Goal: Information Seeking & Learning: Learn about a topic

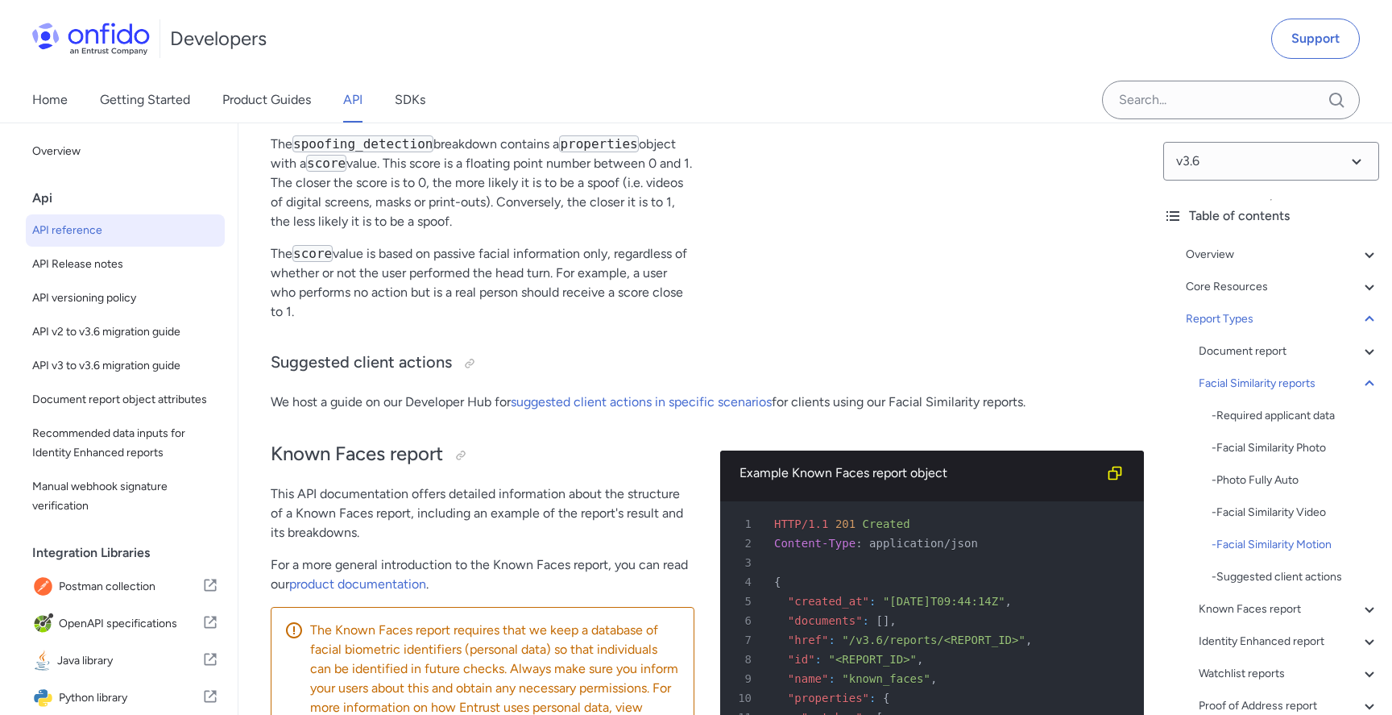
scroll to position [92195, 0]
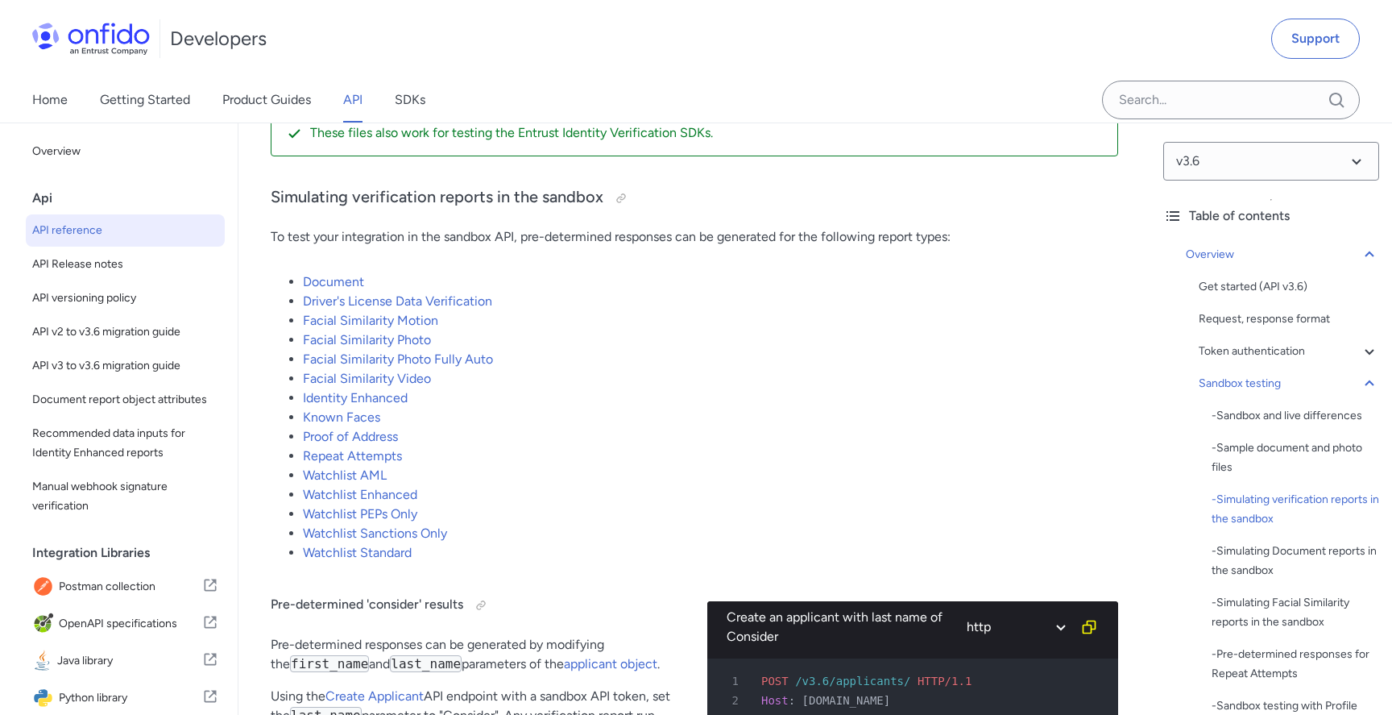
scroll to position [3170, 0]
click at [346, 279] on link "Document" at bounding box center [333, 280] width 61 height 15
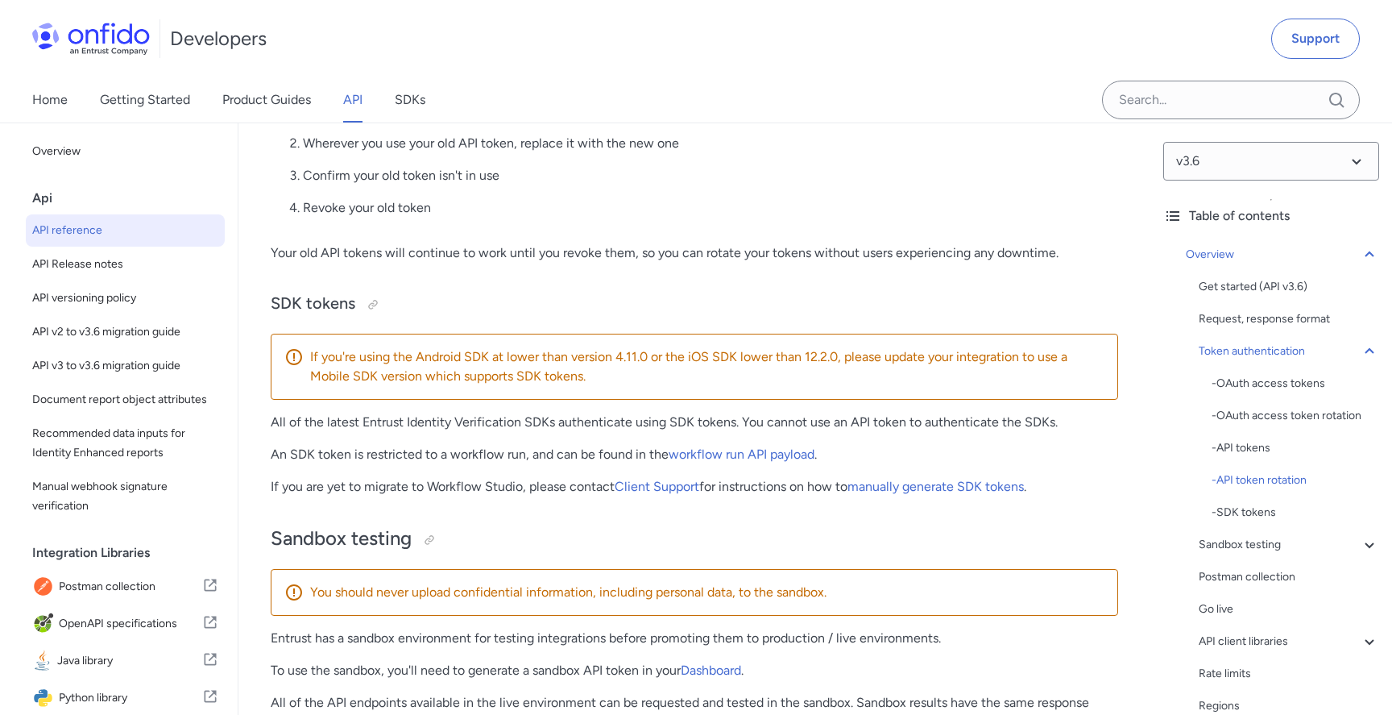
scroll to position [2848, 0]
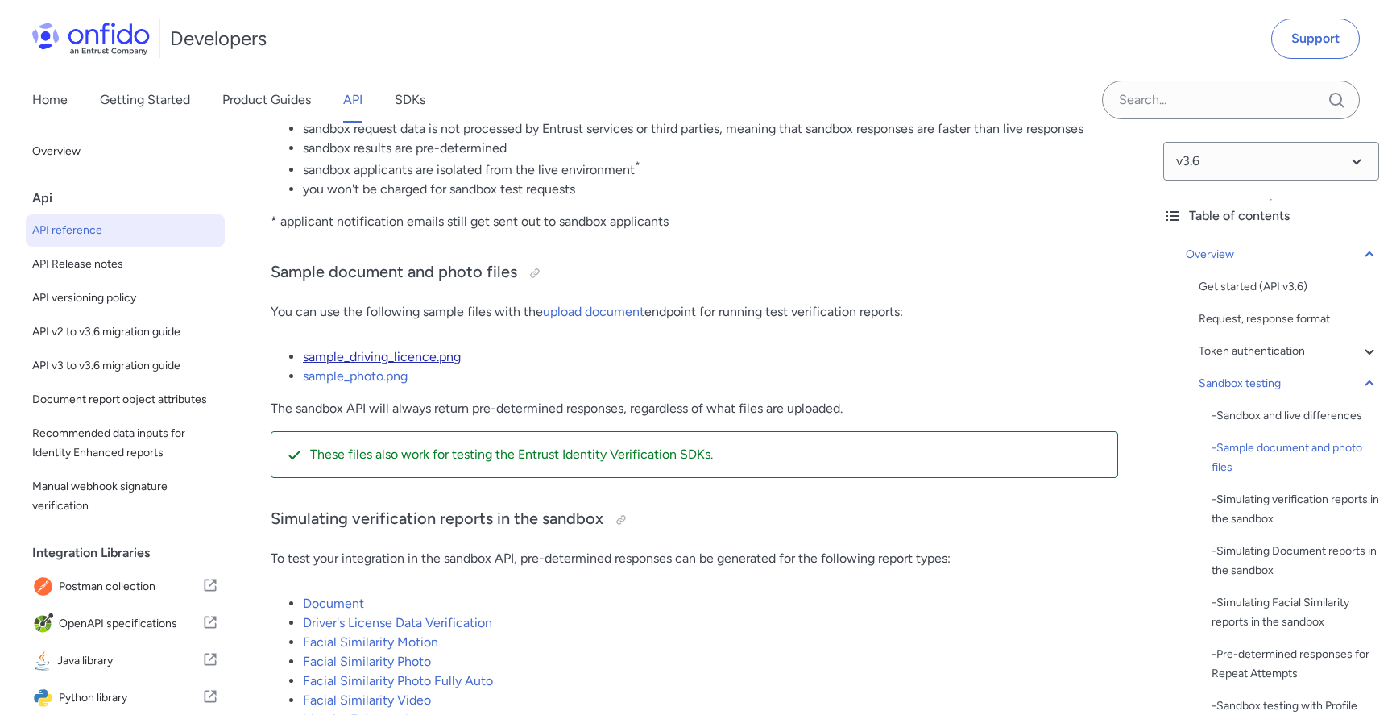
click at [350, 359] on link "sample_driving_licence.png" at bounding box center [382, 356] width 158 height 15
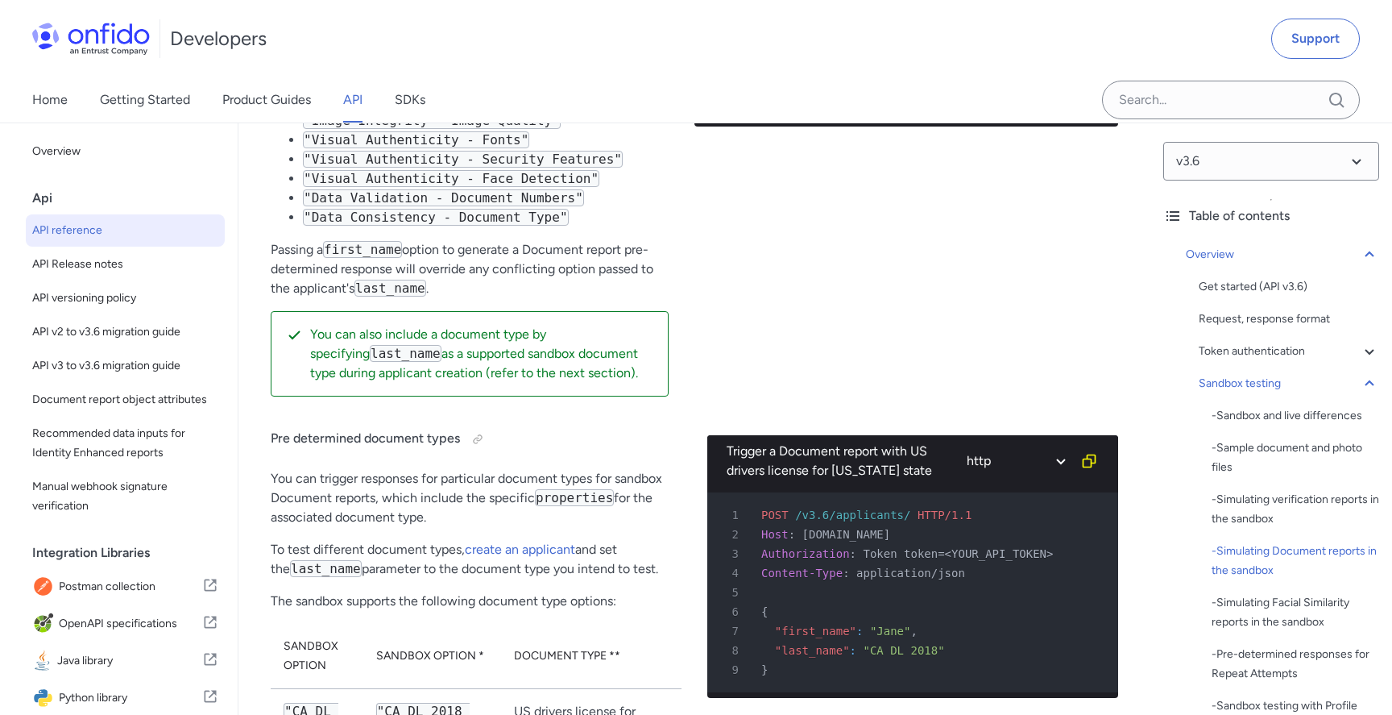
scroll to position [4572, 0]
